Goal: Find contact information: Obtain details needed to contact an individual or organization

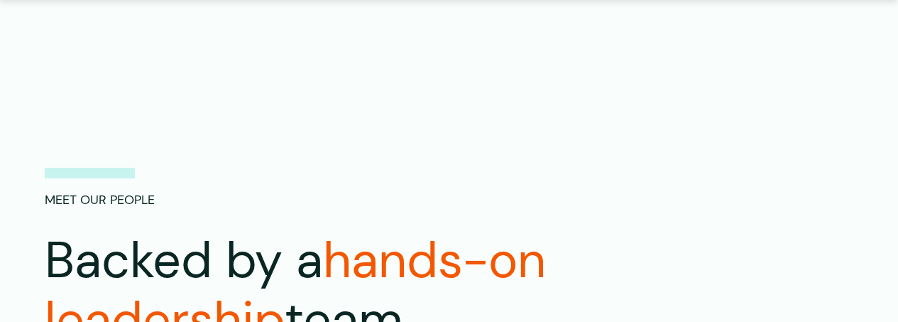
scroll to position [1064, 0]
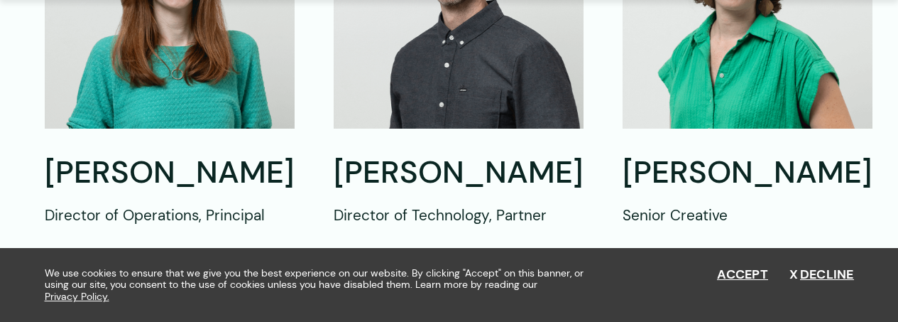
click at [143, 179] on h2 "[PERSON_NAME]" at bounding box center [170, 173] width 250 height 40
click at [153, 105] on img at bounding box center [170, 9] width 250 height 239
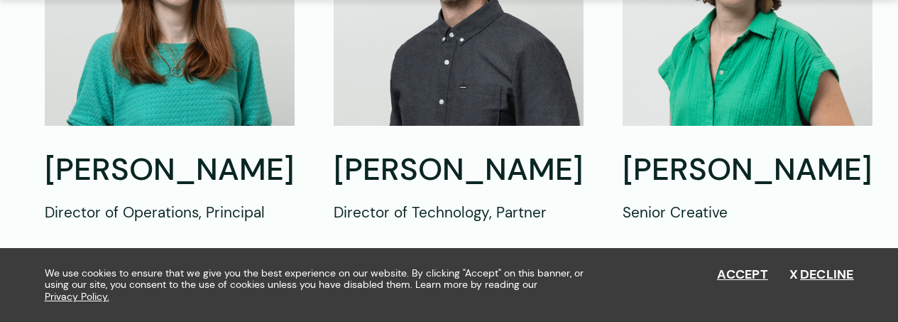
scroll to position [1206, 0]
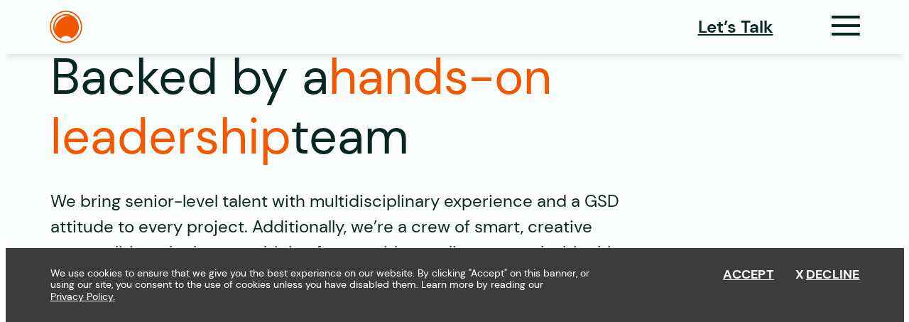
scroll to position [0, 0]
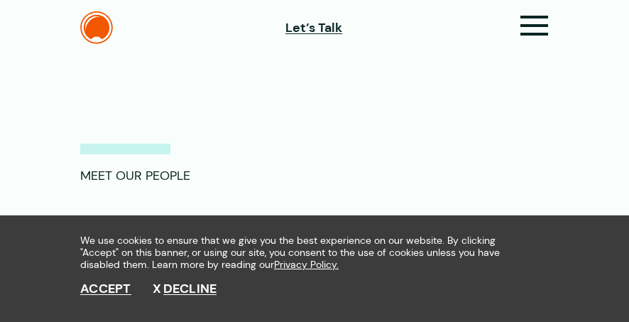
click at [352, 128] on section "Meet Our People Backed by a hands-on leadership team We bring senior-level tale…" at bounding box center [314, 216] width 629 height 322
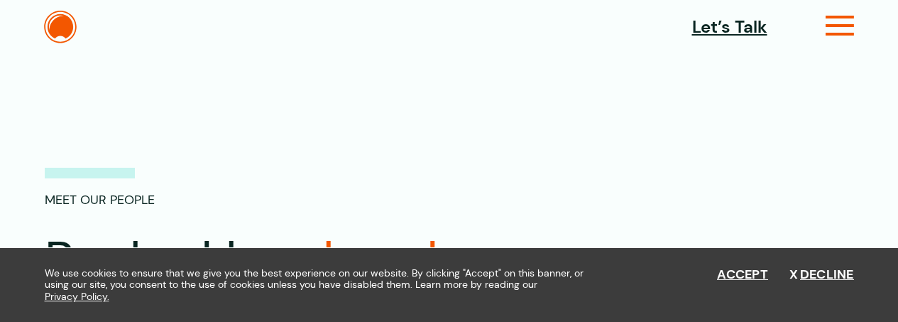
click at [832, 26] on icon at bounding box center [840, 31] width 29 height 15
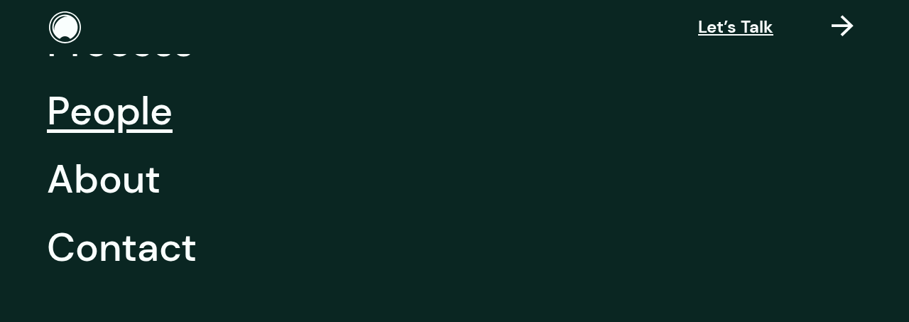
scroll to position [307, 0]
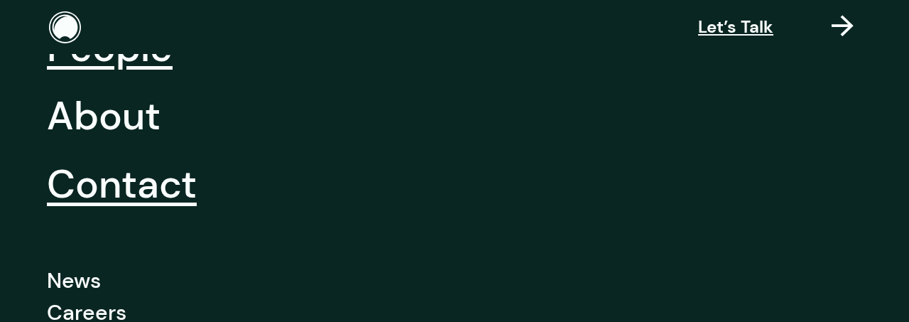
click at [124, 182] on link "Contact" at bounding box center [122, 184] width 150 height 68
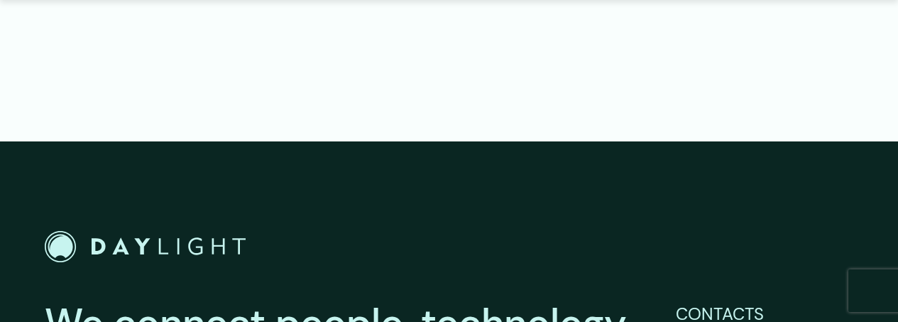
scroll to position [2504, 0]
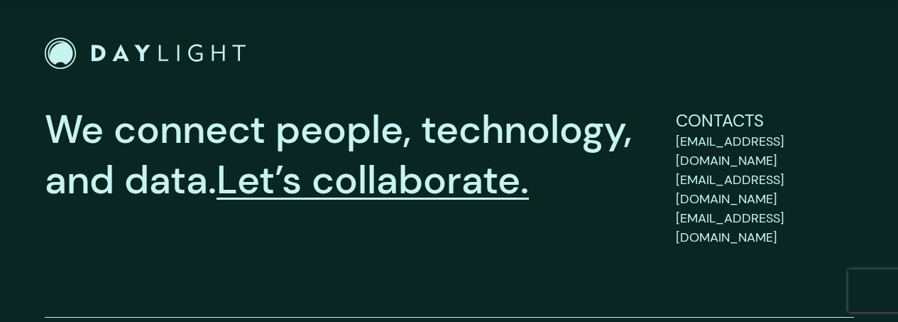
drag, startPoint x: 664, startPoint y: 126, endPoint x: 648, endPoint y: 134, distance: 18.1
click at [667, 126] on div "We connect people, technology, and data. Let’s collaborate. Contacts [EMAIL_ADD…" at bounding box center [450, 175] width 810 height 143
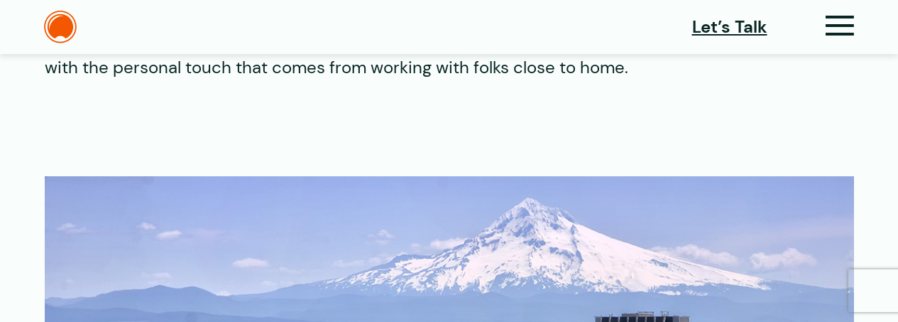
scroll to position [1226, 0]
